Goal: Information Seeking & Learning: Learn about a topic

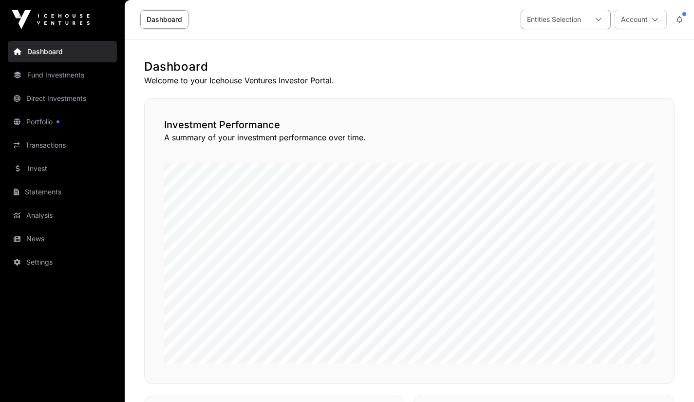
click at [601, 19] on icon at bounding box center [598, 19] width 7 height 7
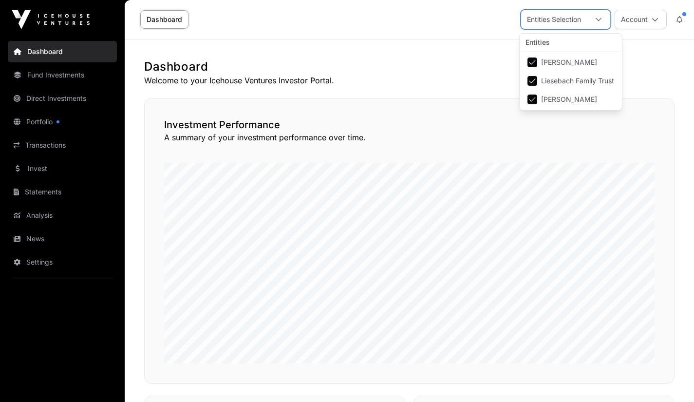
scroll to position [10, 6]
click at [601, 19] on icon at bounding box center [598, 19] width 7 height 7
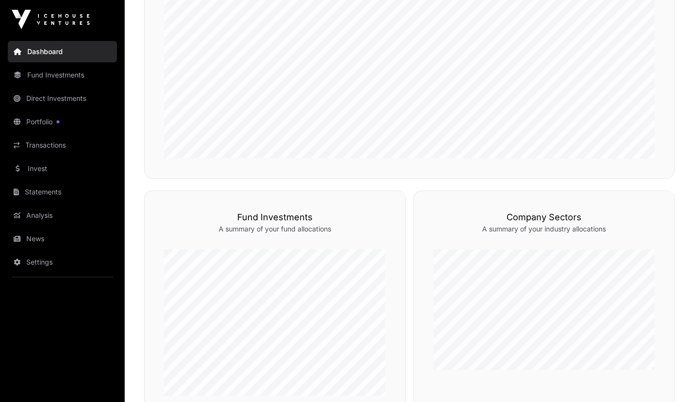
scroll to position [147, 0]
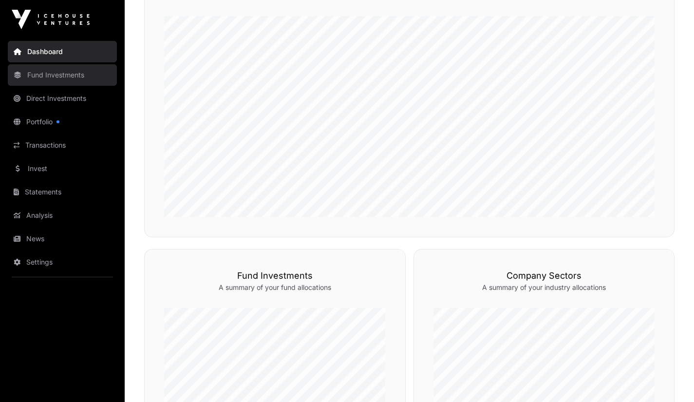
click at [61, 73] on link "Fund Investments" at bounding box center [62, 74] width 109 height 21
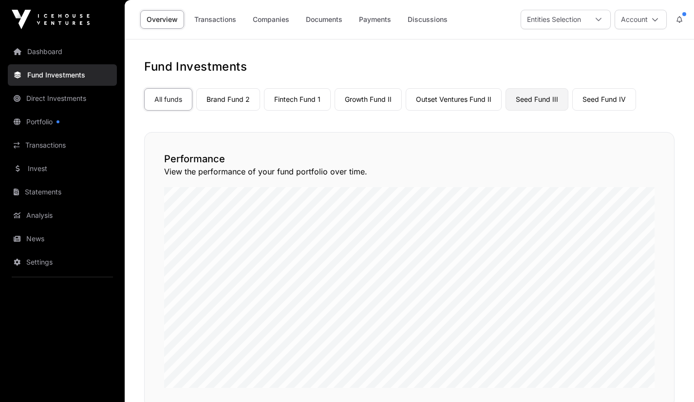
click at [525, 99] on link "Seed Fund III" at bounding box center [536, 99] width 63 height 22
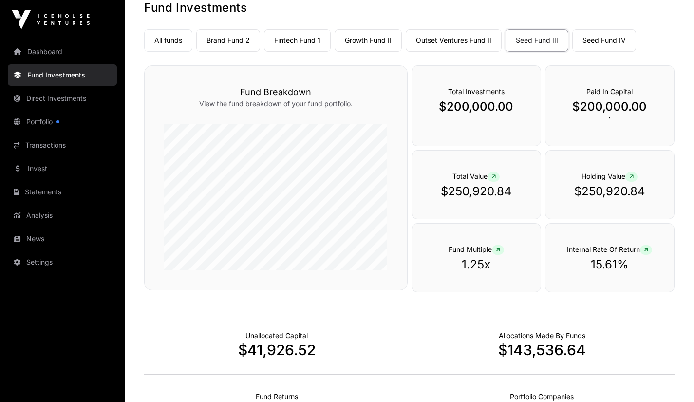
scroll to position [43, 0]
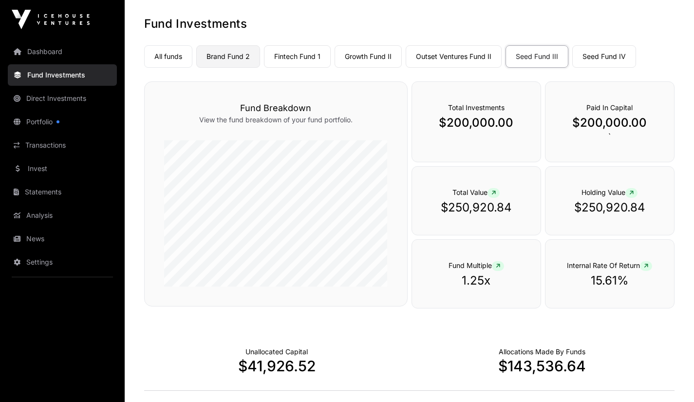
click at [233, 60] on link "Brand Fund 2" at bounding box center [228, 56] width 64 height 22
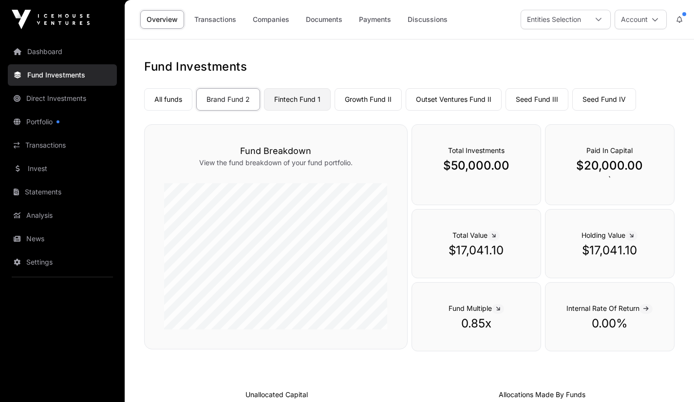
click at [295, 99] on link "Fintech Fund 1" at bounding box center [297, 99] width 67 height 22
click at [363, 101] on link "Growth Fund II" at bounding box center [367, 99] width 67 height 22
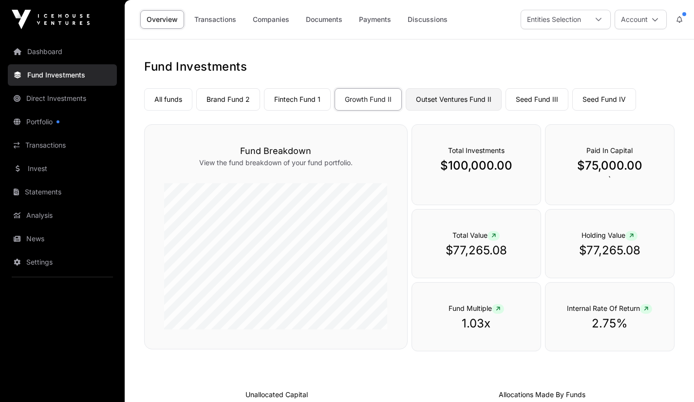
click at [456, 100] on link "Outset Ventures Fund II" at bounding box center [453, 99] width 96 height 22
click at [597, 99] on link "Seed Fund IV" at bounding box center [604, 99] width 64 height 22
click at [531, 102] on link "Seed Fund III" at bounding box center [536, 99] width 63 height 22
click at [268, 21] on link "Companies" at bounding box center [270, 19] width 49 height 18
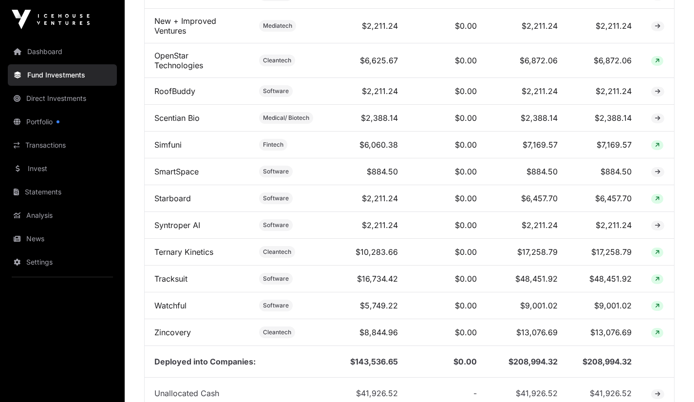
scroll to position [983, 0]
